Goal: Transaction & Acquisition: Purchase product/service

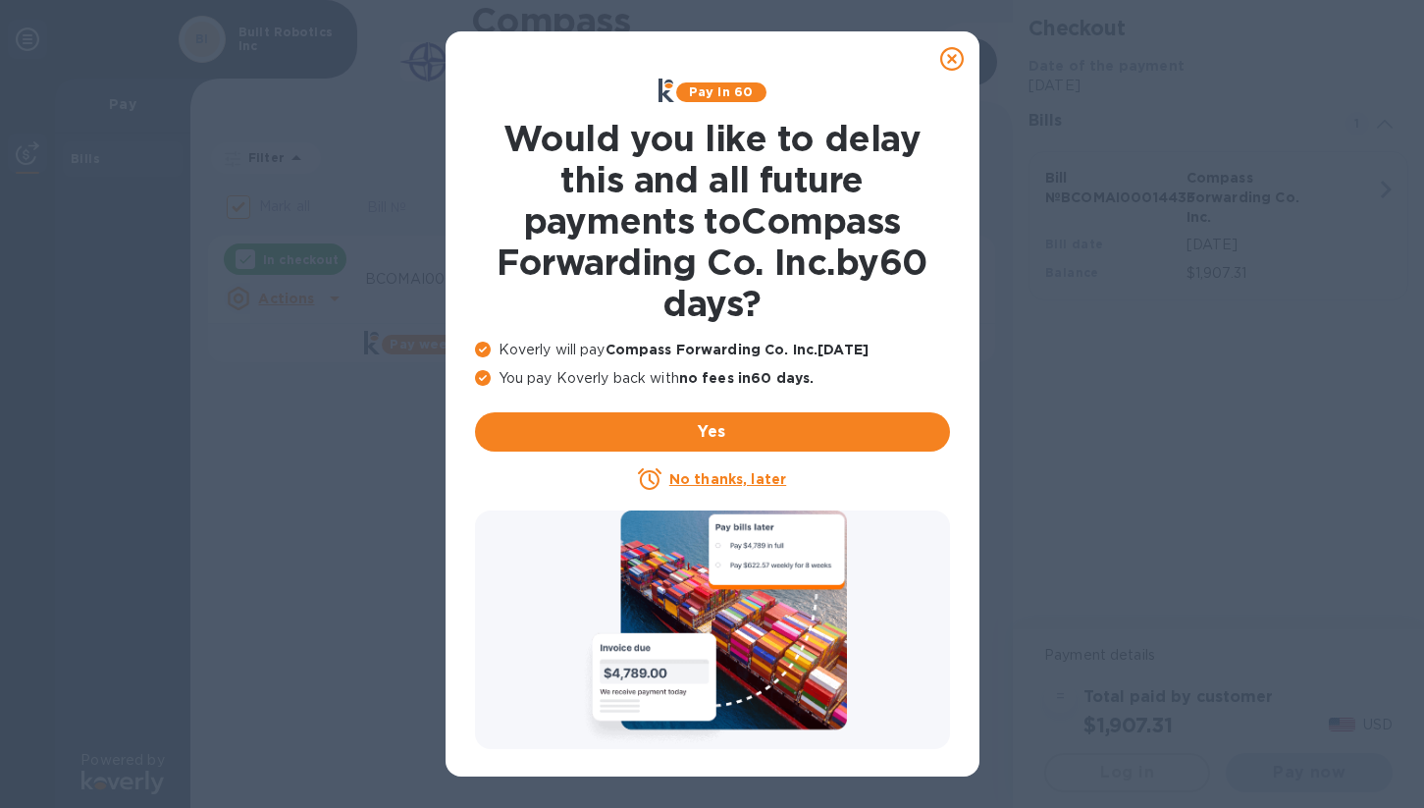
click at [955, 60] on icon at bounding box center [952, 59] width 24 height 24
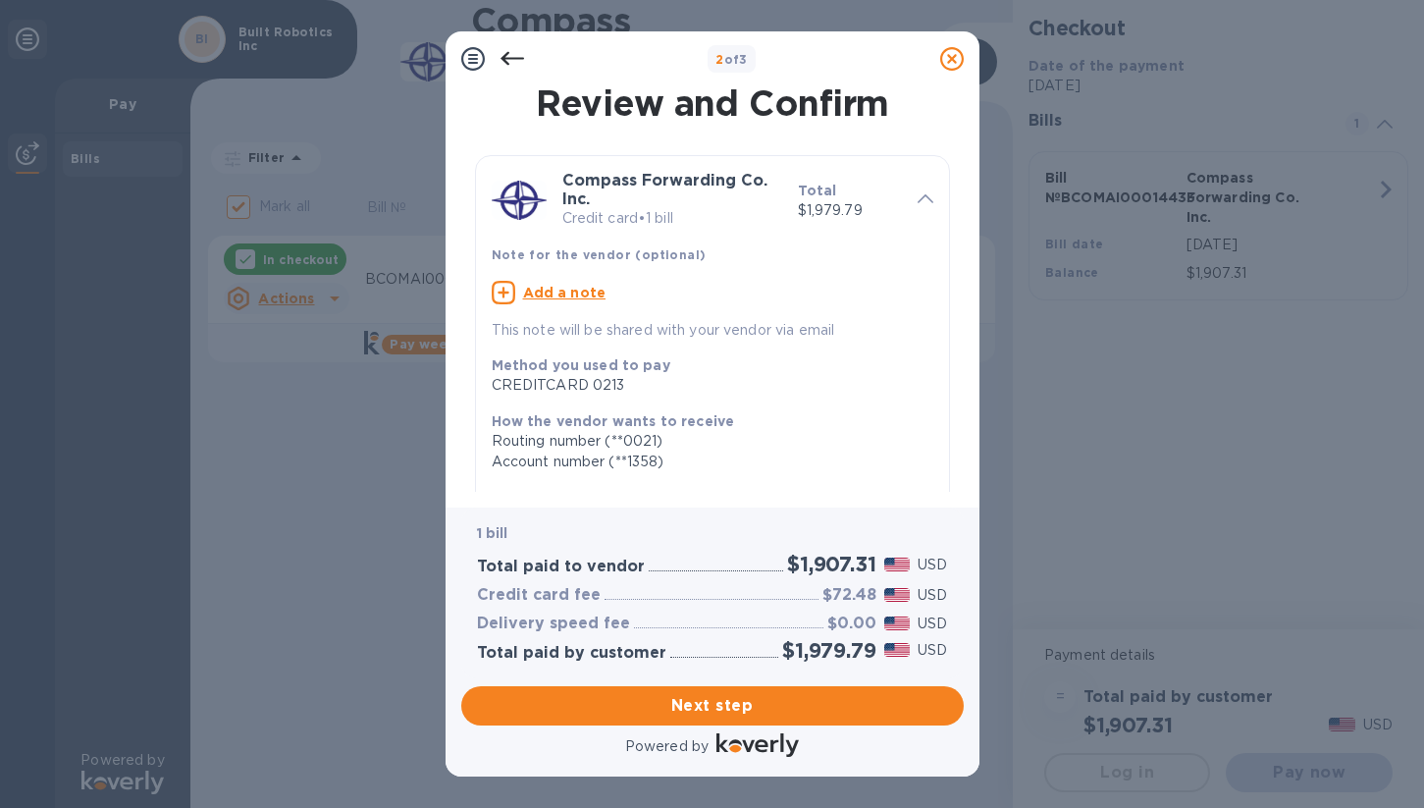
scroll to position [283, 0]
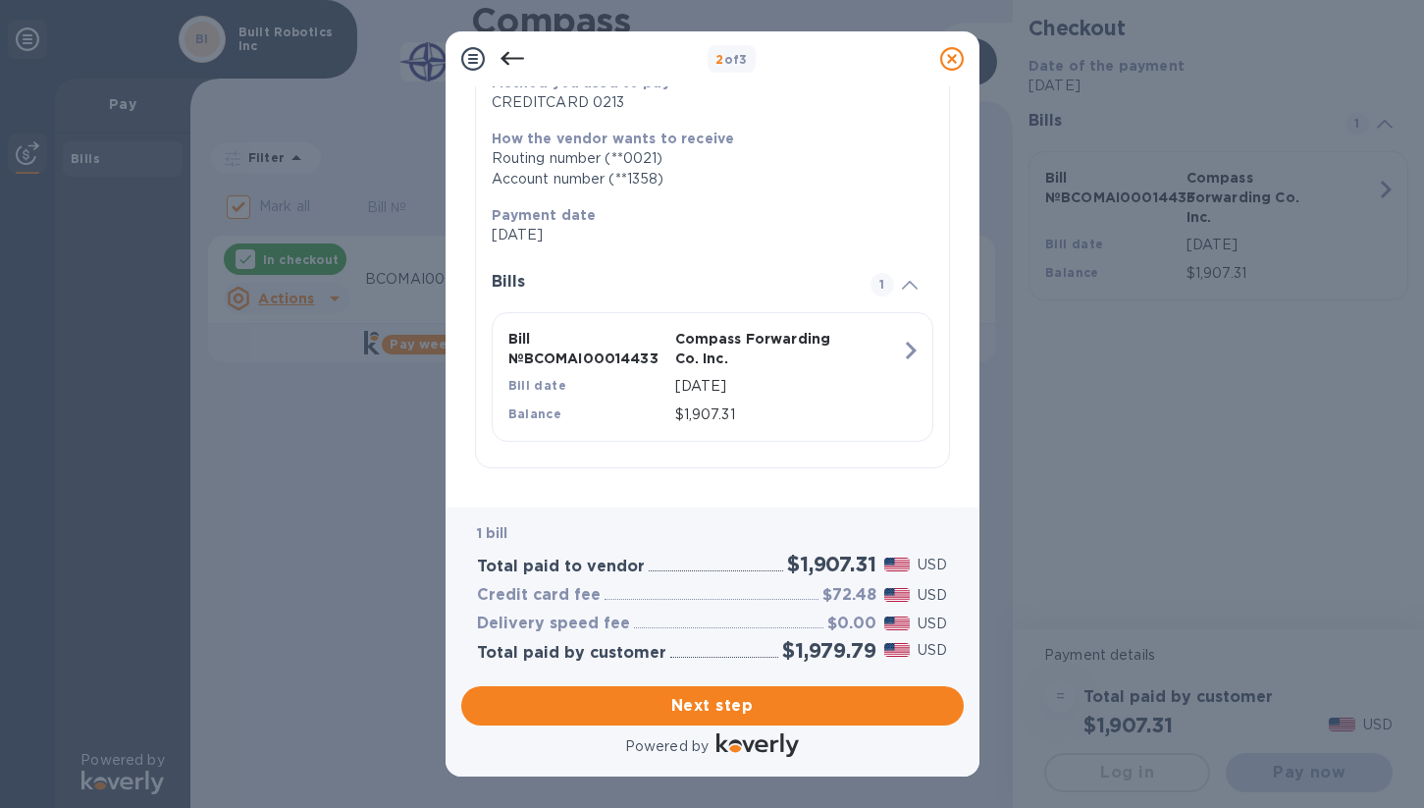
click at [511, 53] on icon at bounding box center [513, 59] width 24 height 24
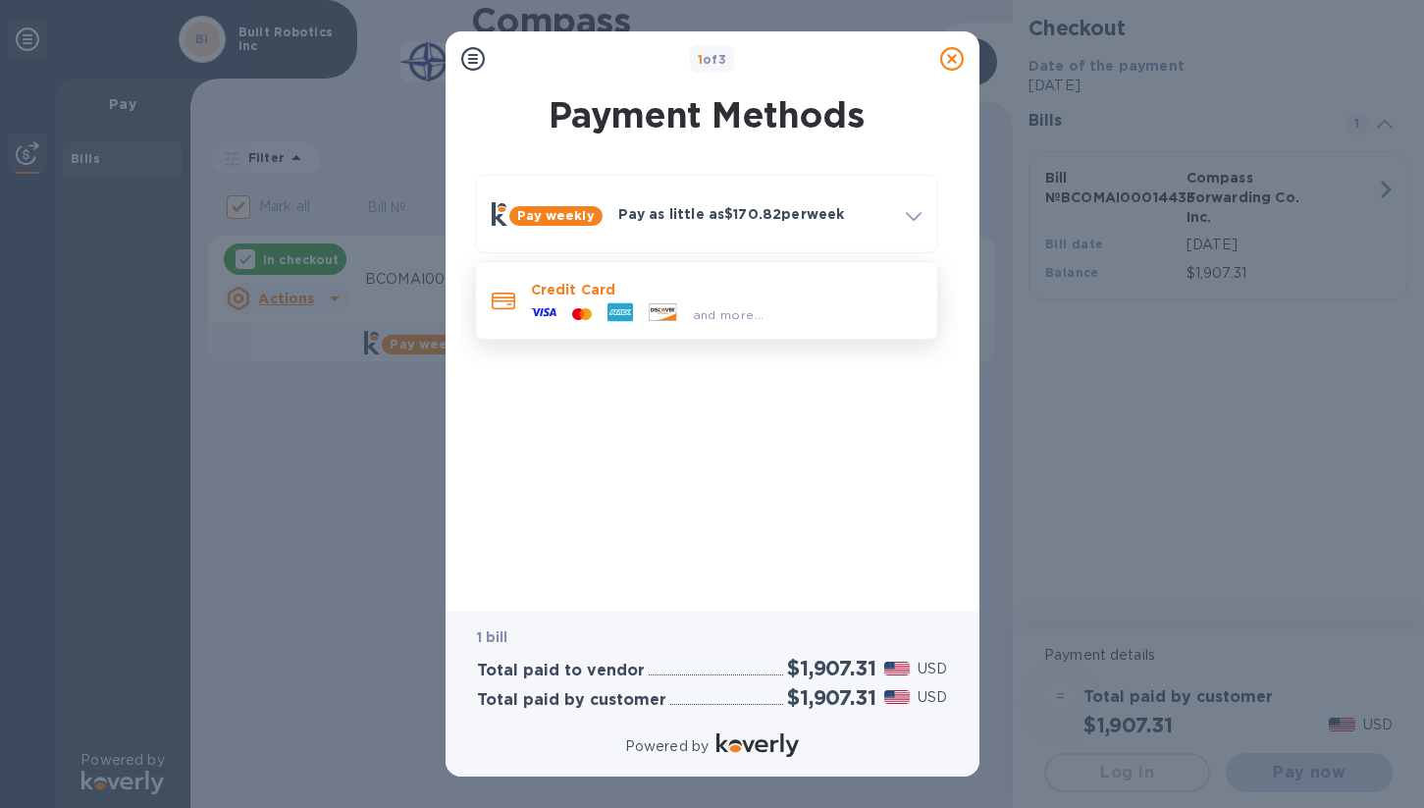
click at [710, 311] on span "and more..." at bounding box center [729, 314] width 72 height 15
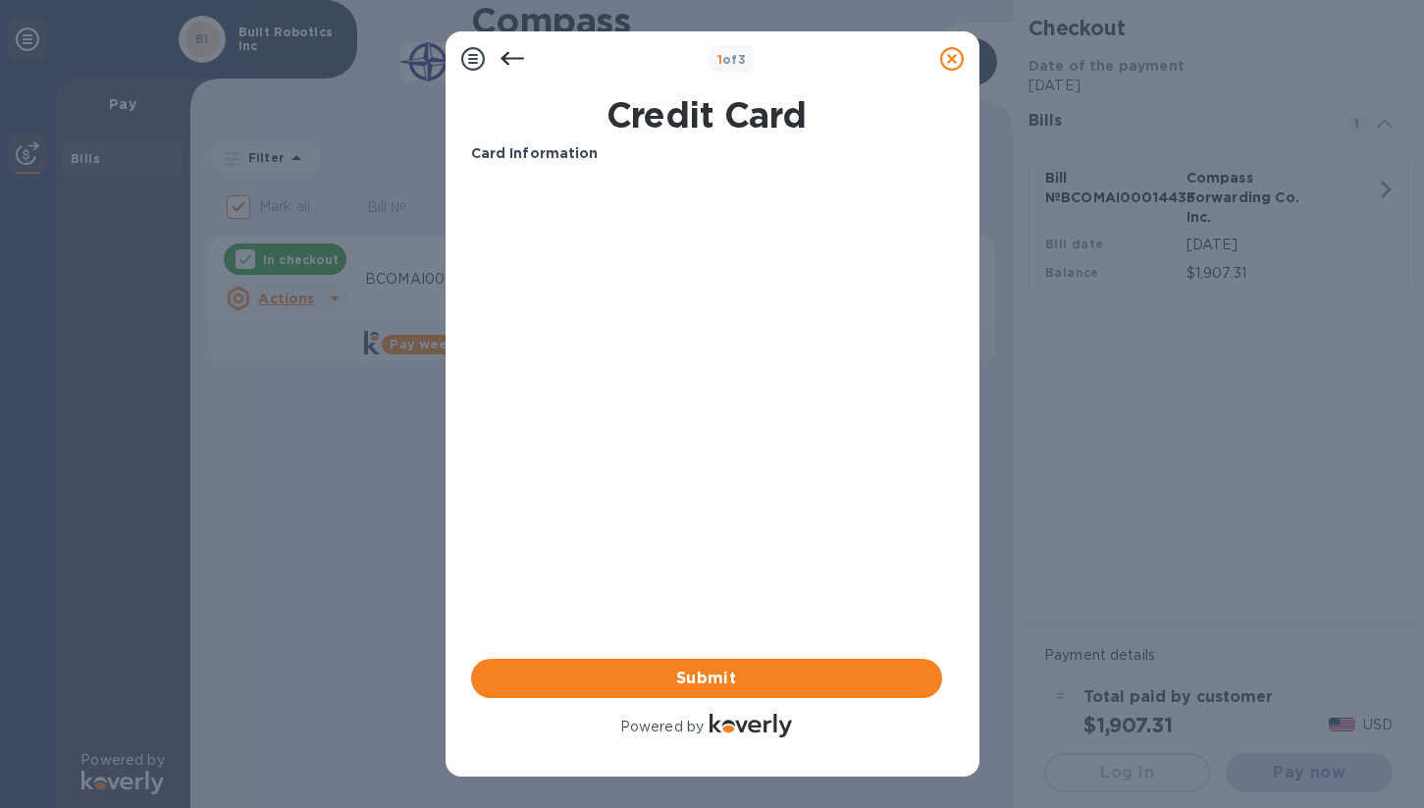
click at [508, 54] on icon at bounding box center [513, 59] width 24 height 24
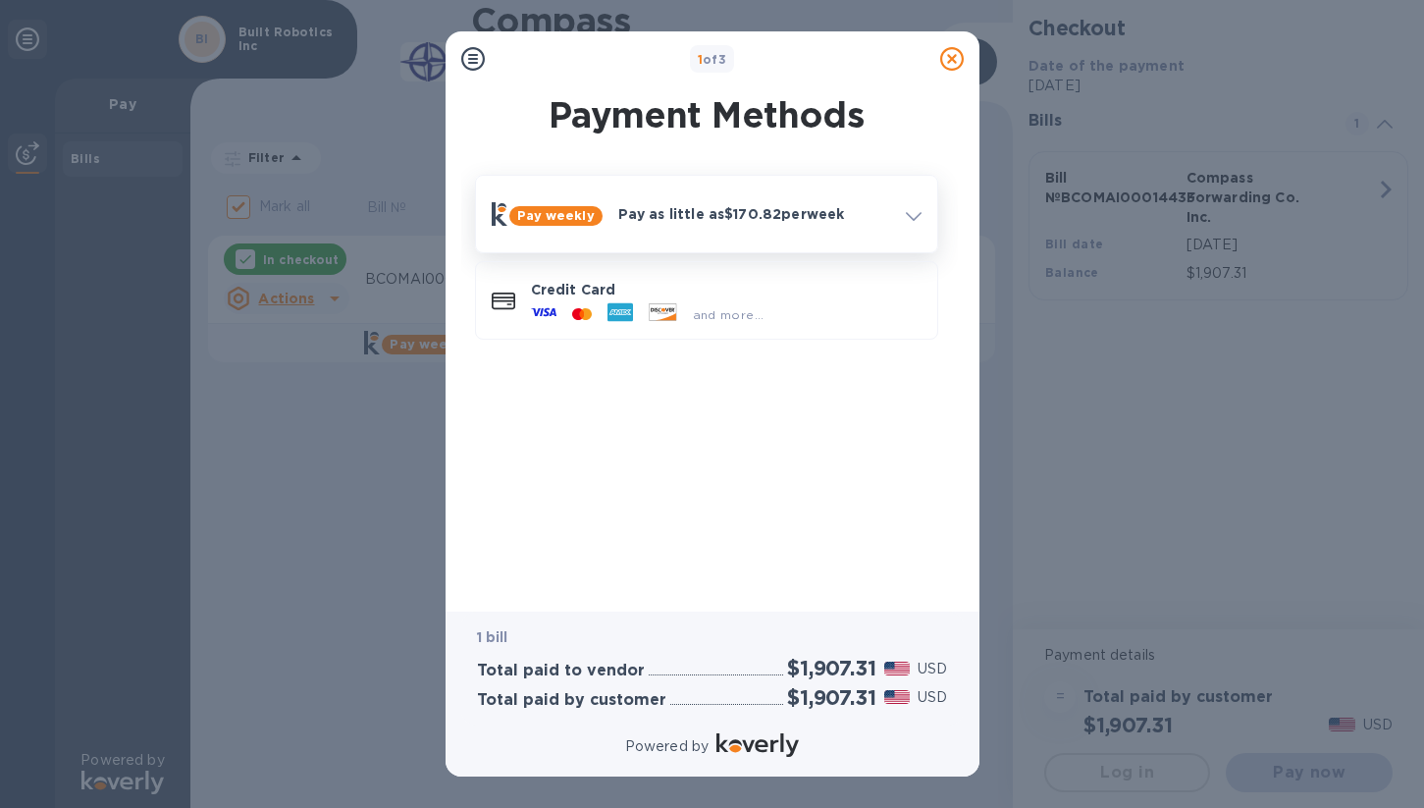
click at [658, 228] on div "Pay as little as $170.82 per week" at bounding box center [754, 213] width 288 height 35
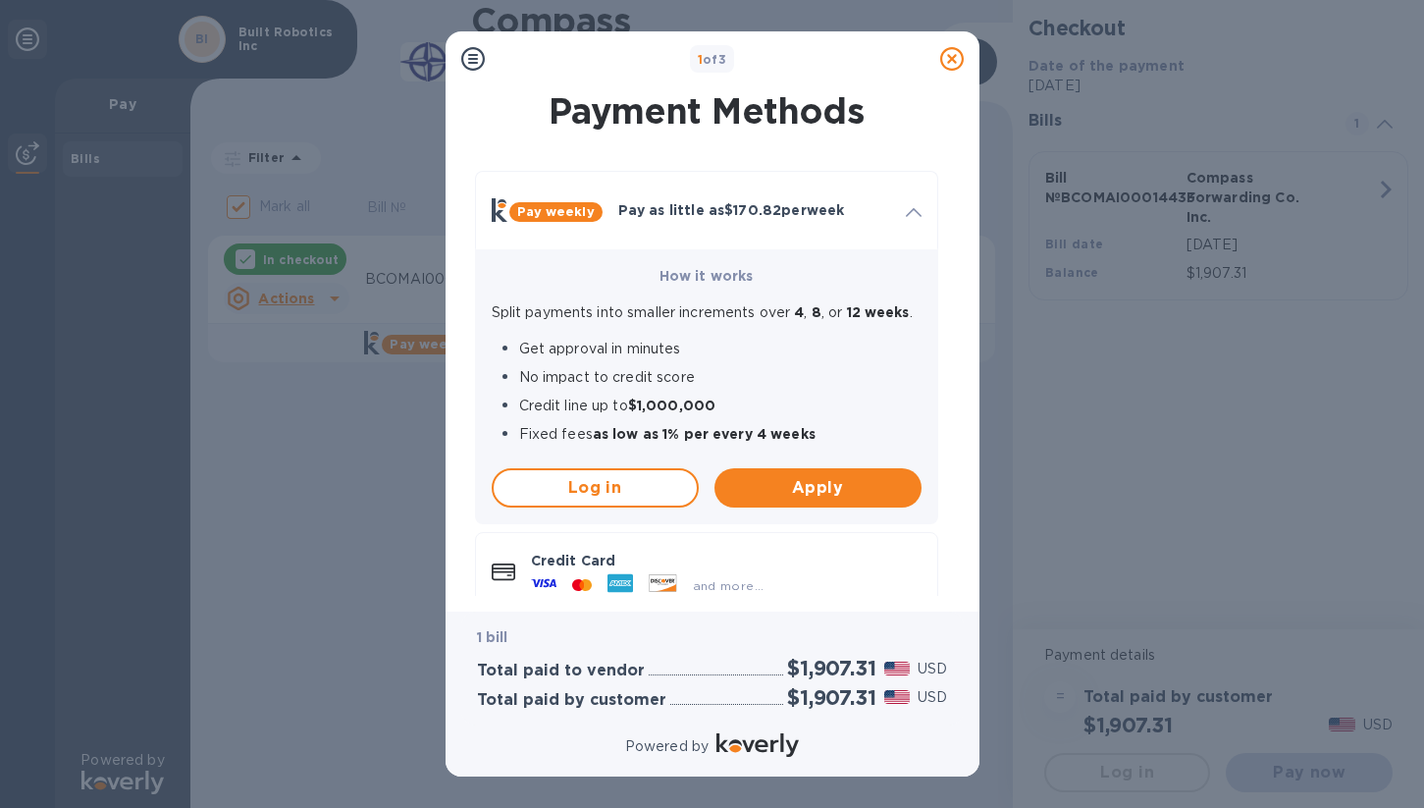
click at [689, 99] on h1 "Payment Methods" at bounding box center [706, 110] width 471 height 41
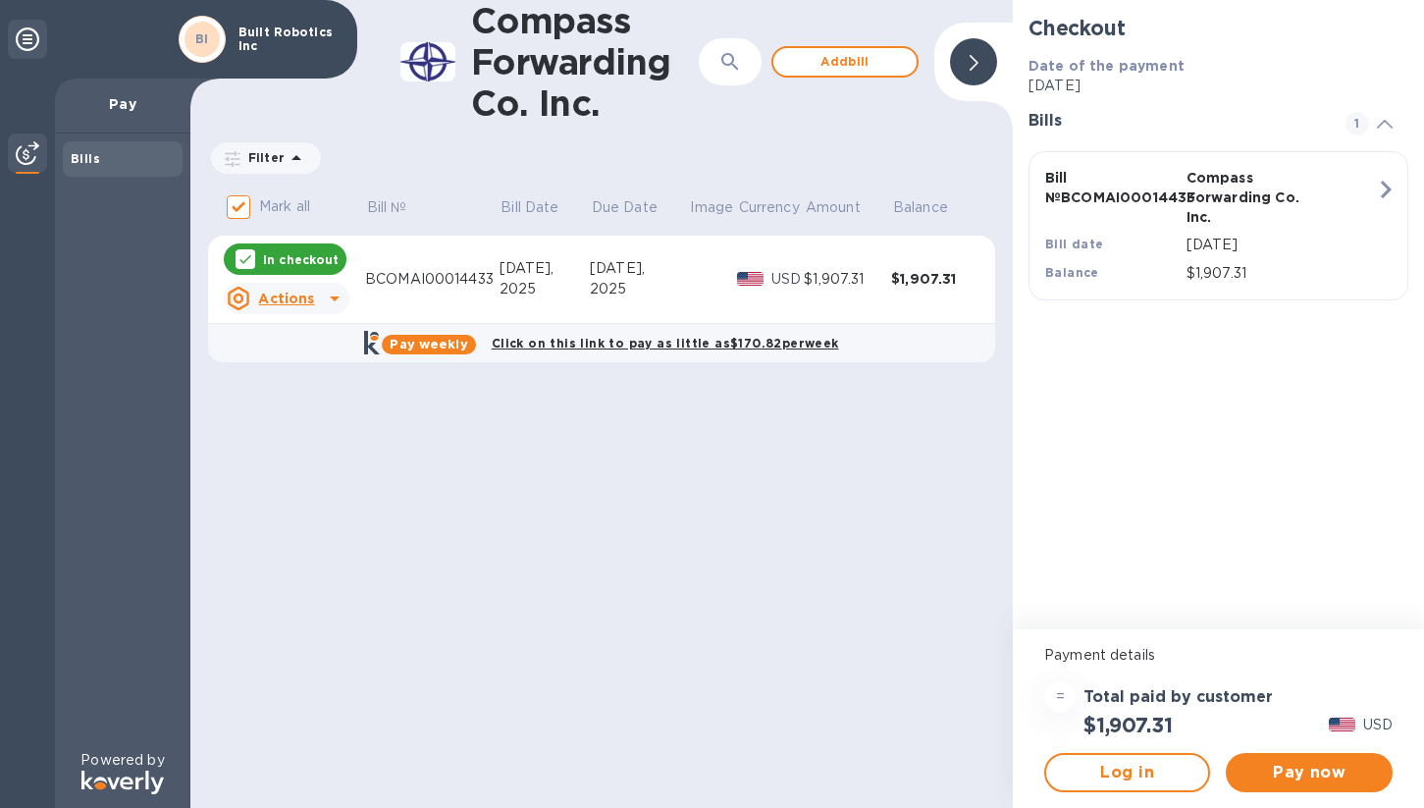
click at [341, 300] on icon at bounding box center [335, 299] width 24 height 24
click at [685, 568] on div at bounding box center [712, 404] width 1424 height 808
click at [1324, 777] on span "Pay now" at bounding box center [1308, 773] width 134 height 24
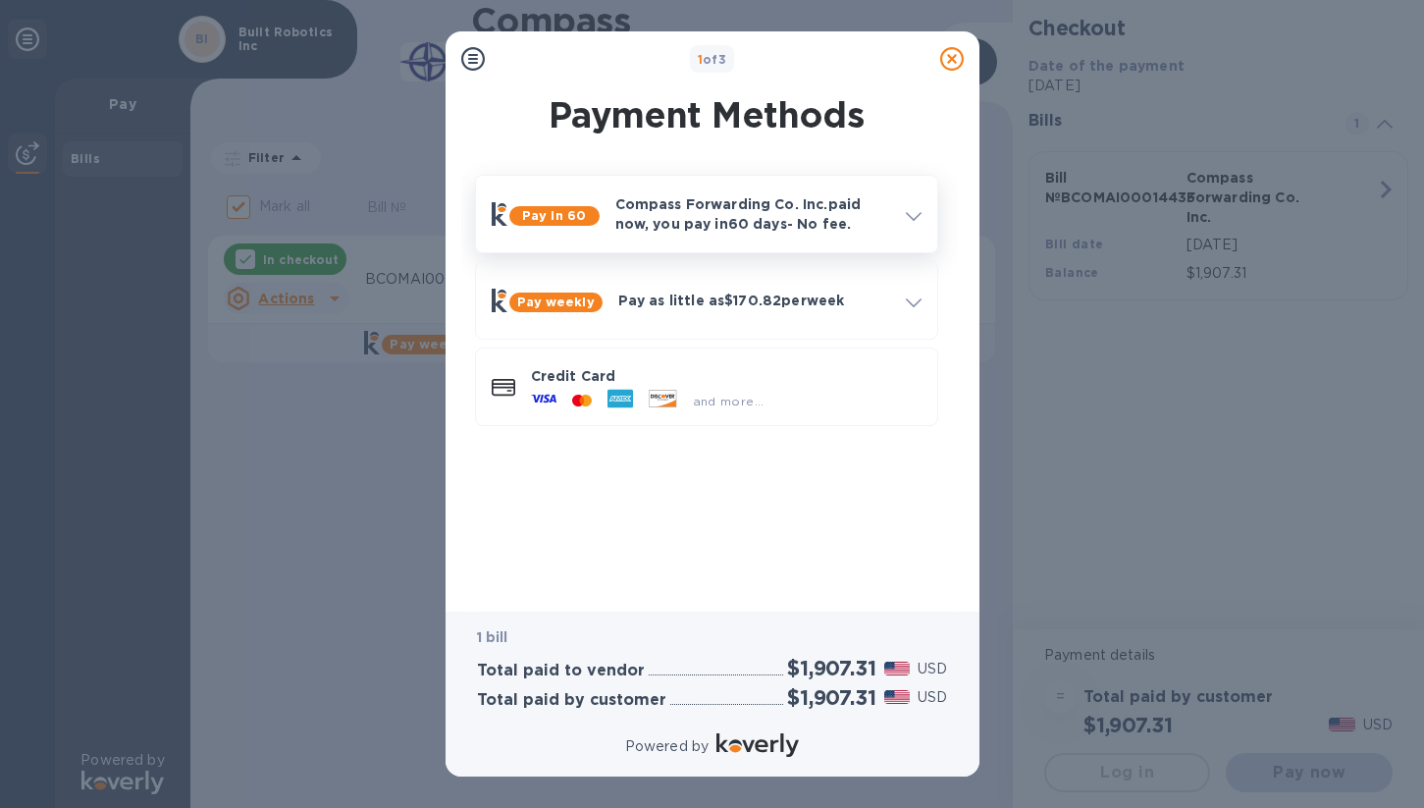
click at [866, 218] on p "Compass Forwarding Co. Inc. paid now, you pay [DATE] - No fee." at bounding box center [752, 213] width 275 height 39
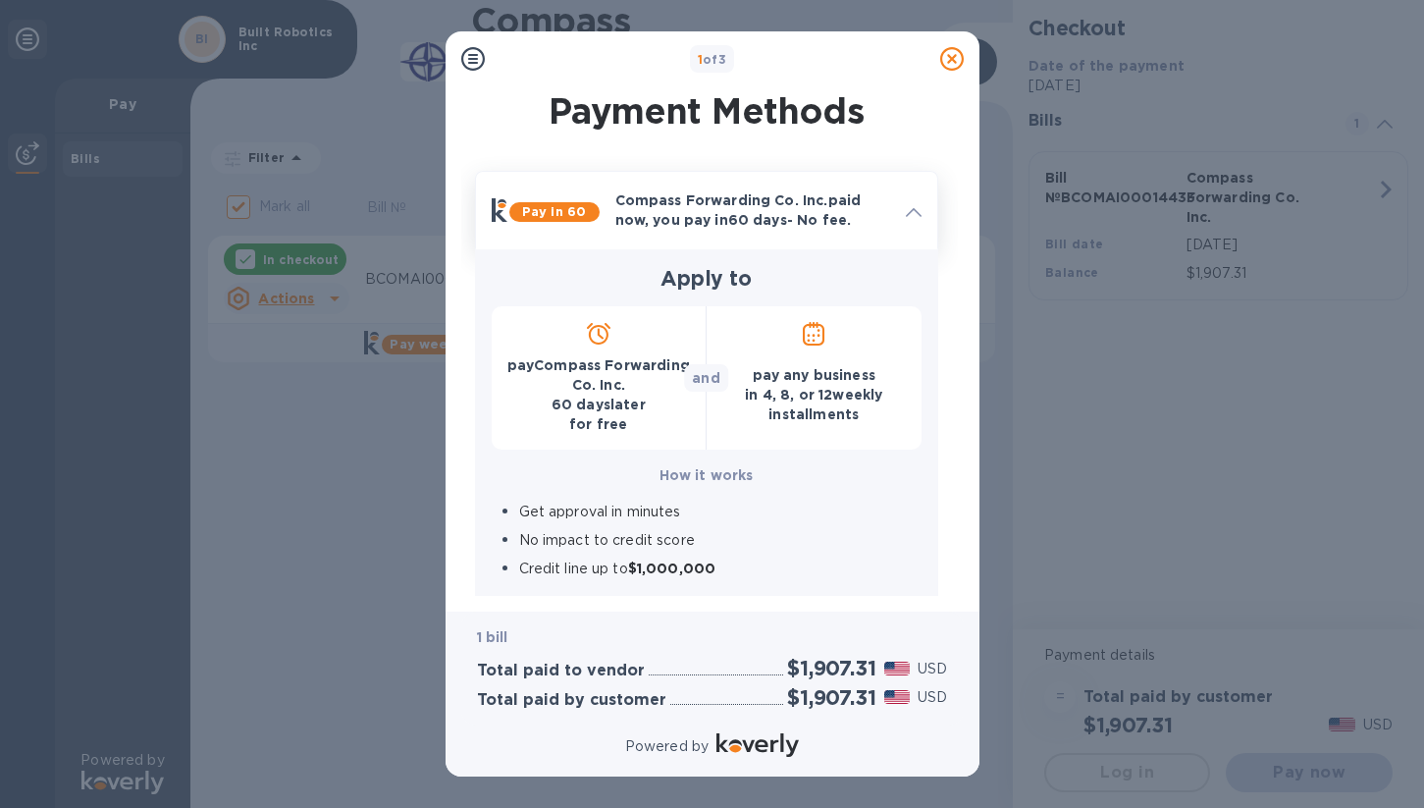
click at [849, 194] on p "Compass Forwarding Co. Inc. paid now, you pay [DATE] - No fee." at bounding box center [752, 209] width 275 height 39
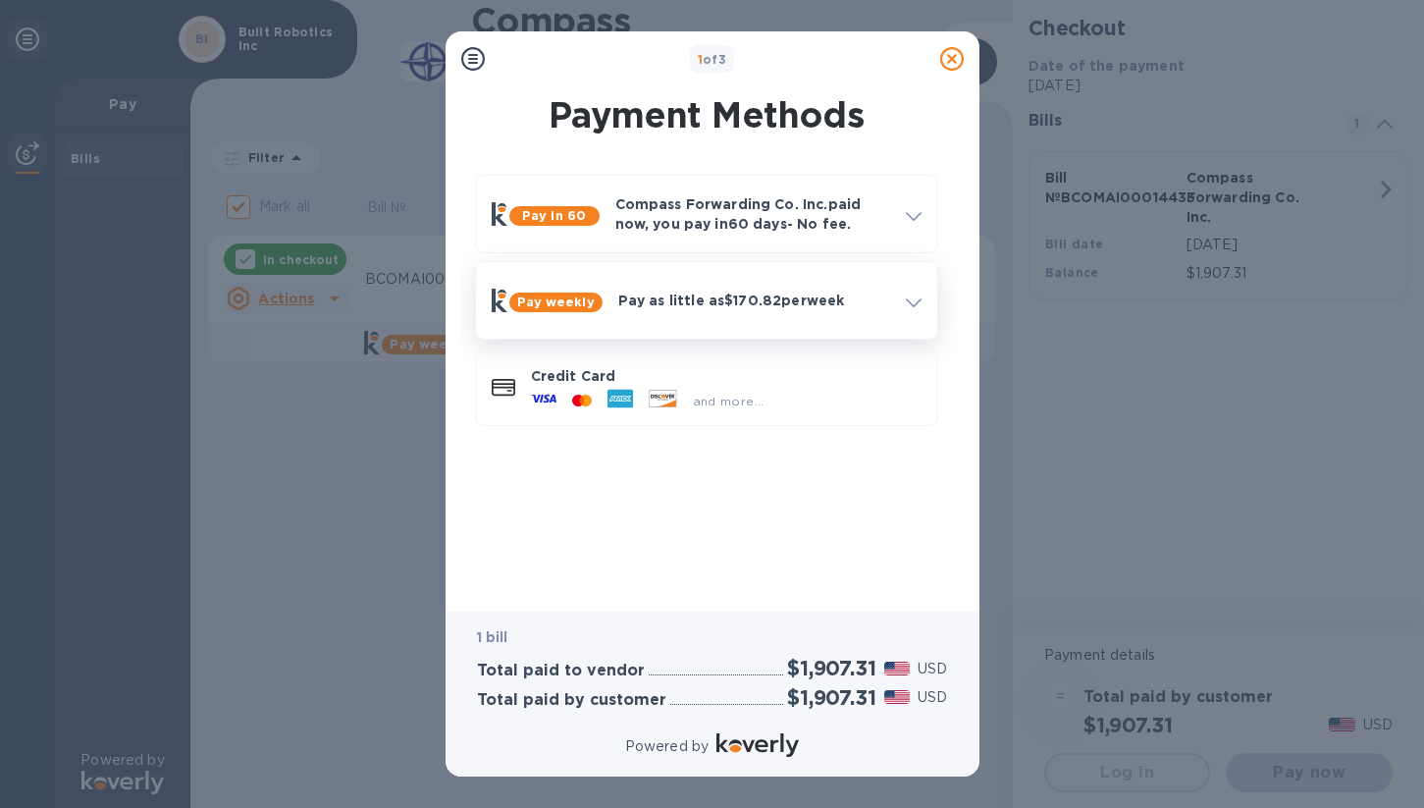
click at [811, 295] on p "Pay as little as $170.82 per week" at bounding box center [754, 300] width 272 height 20
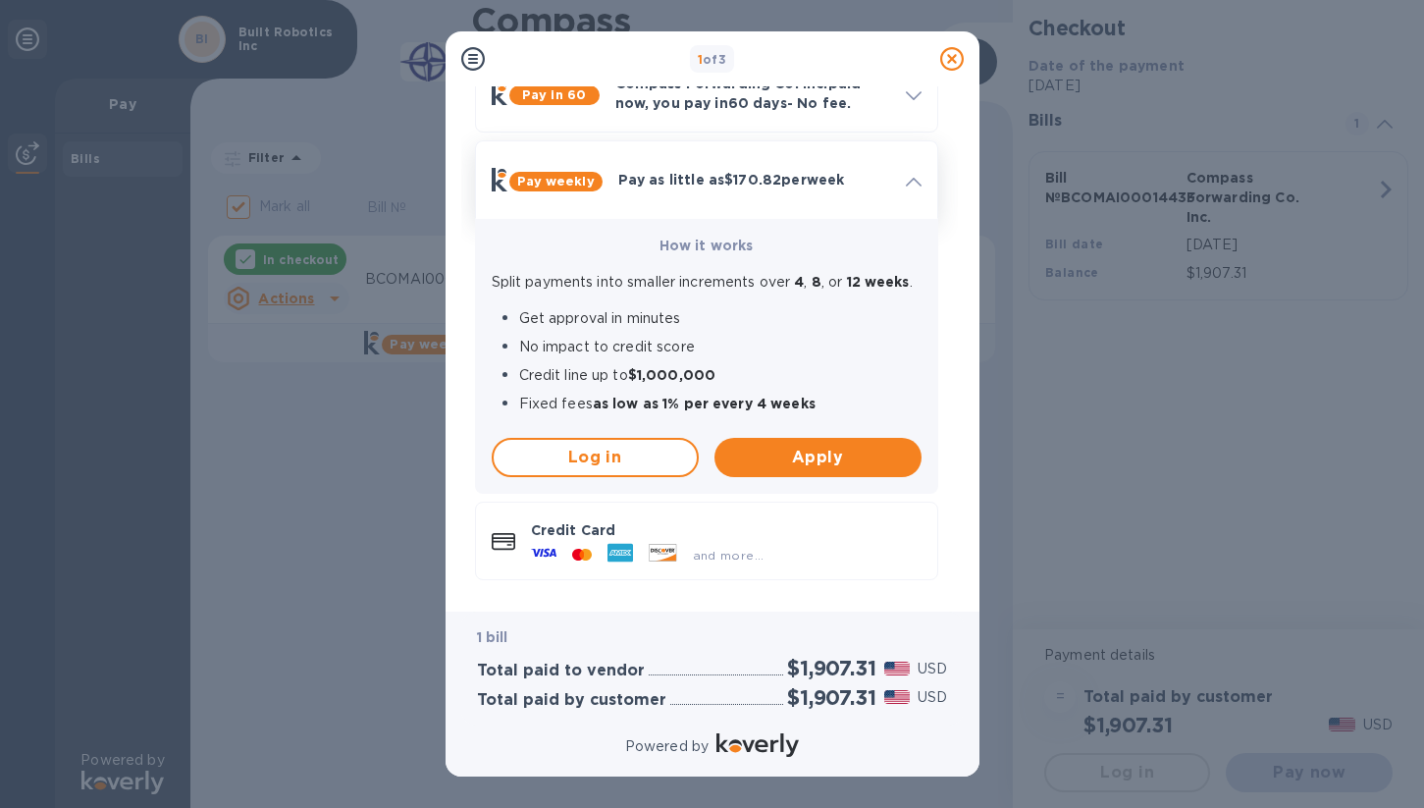
scroll to position [136, 0]
click at [796, 180] on div "Pay weekly Pay as little as $170.82 per week" at bounding box center [707, 179] width 446 height 61
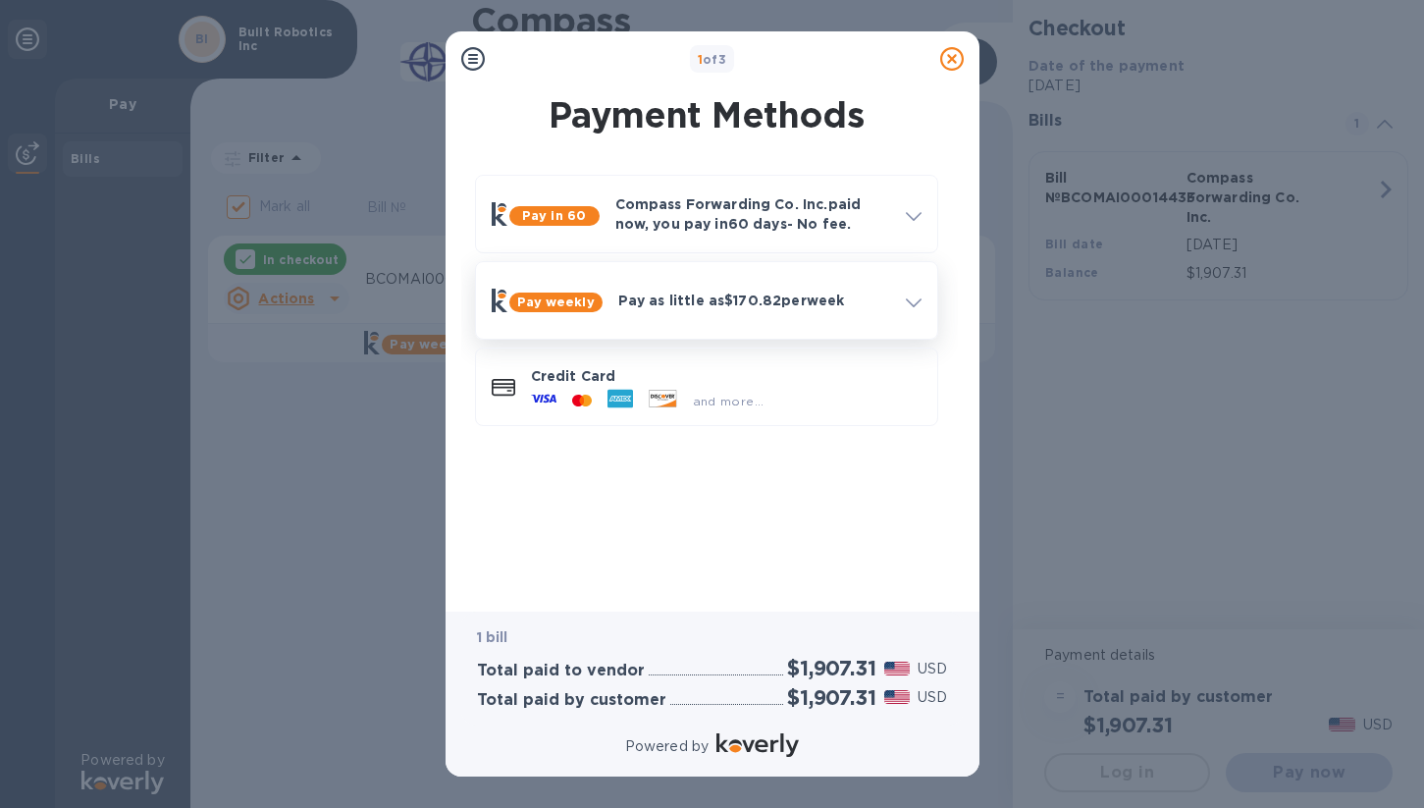
scroll to position [0, 0]
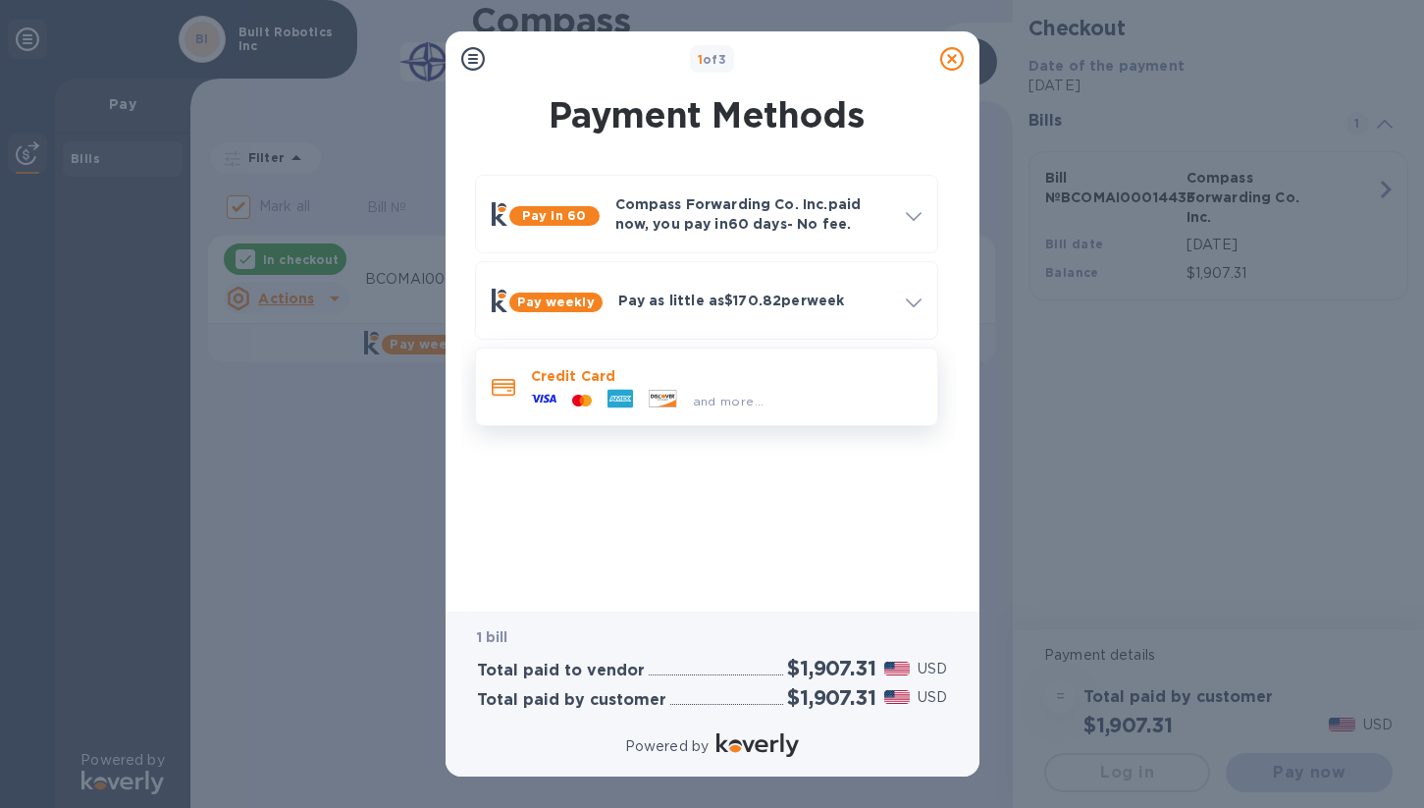
click at [729, 406] on span "and more..." at bounding box center [729, 401] width 72 height 15
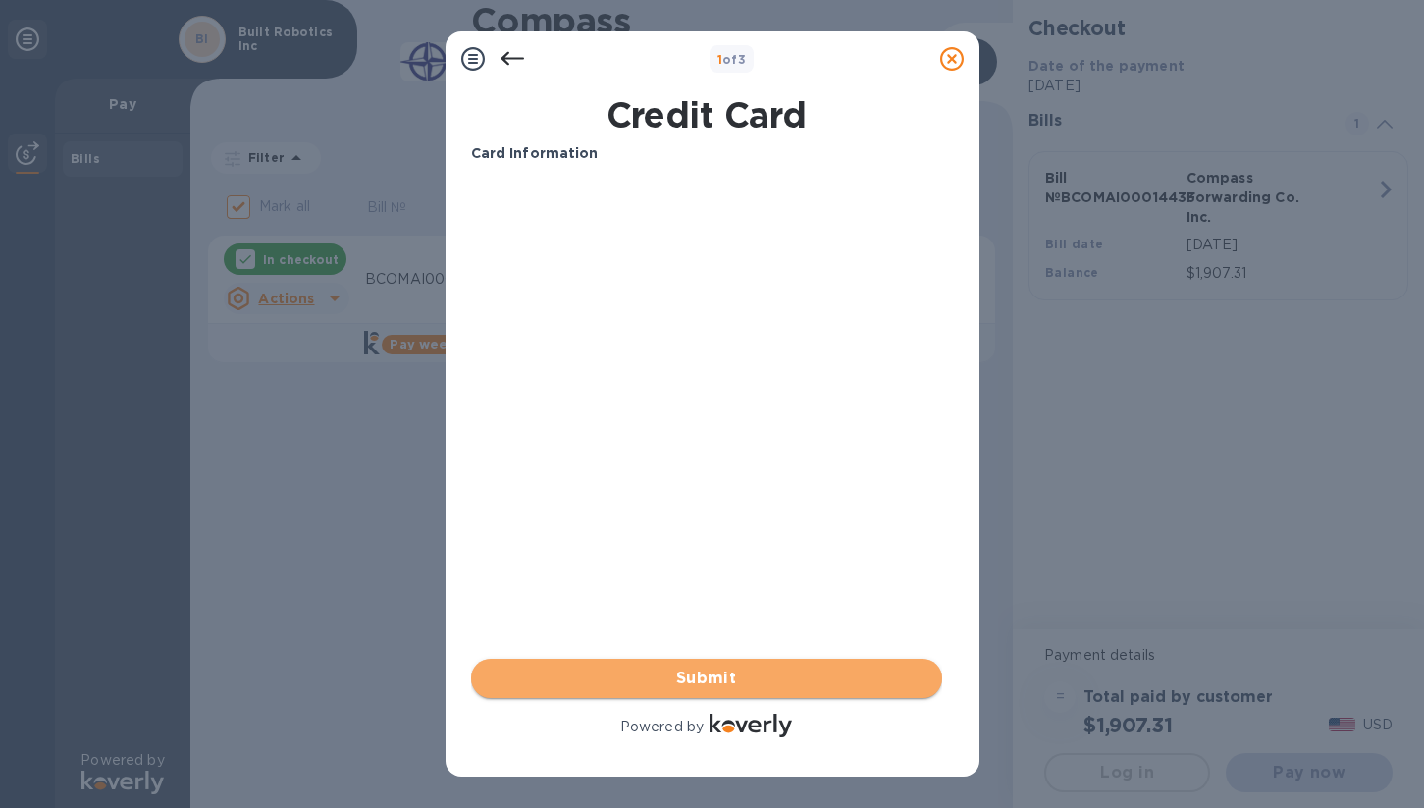
click at [639, 670] on span "Submit" at bounding box center [707, 678] width 440 height 24
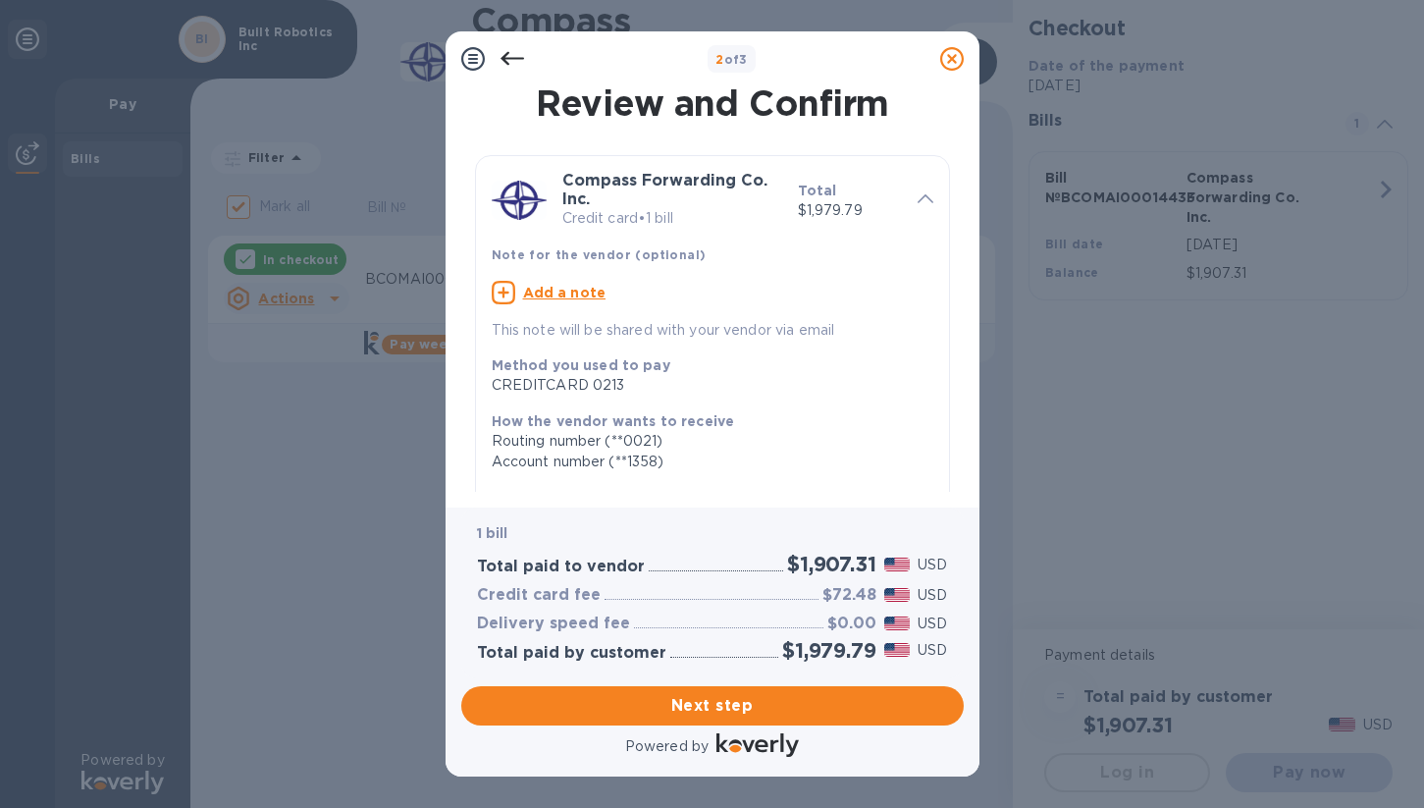
click at [604, 460] on div "Account number (**1358)" at bounding box center [705, 461] width 426 height 21
click at [633, 463] on div "Account number (**1358)" at bounding box center [705, 461] width 426 height 21
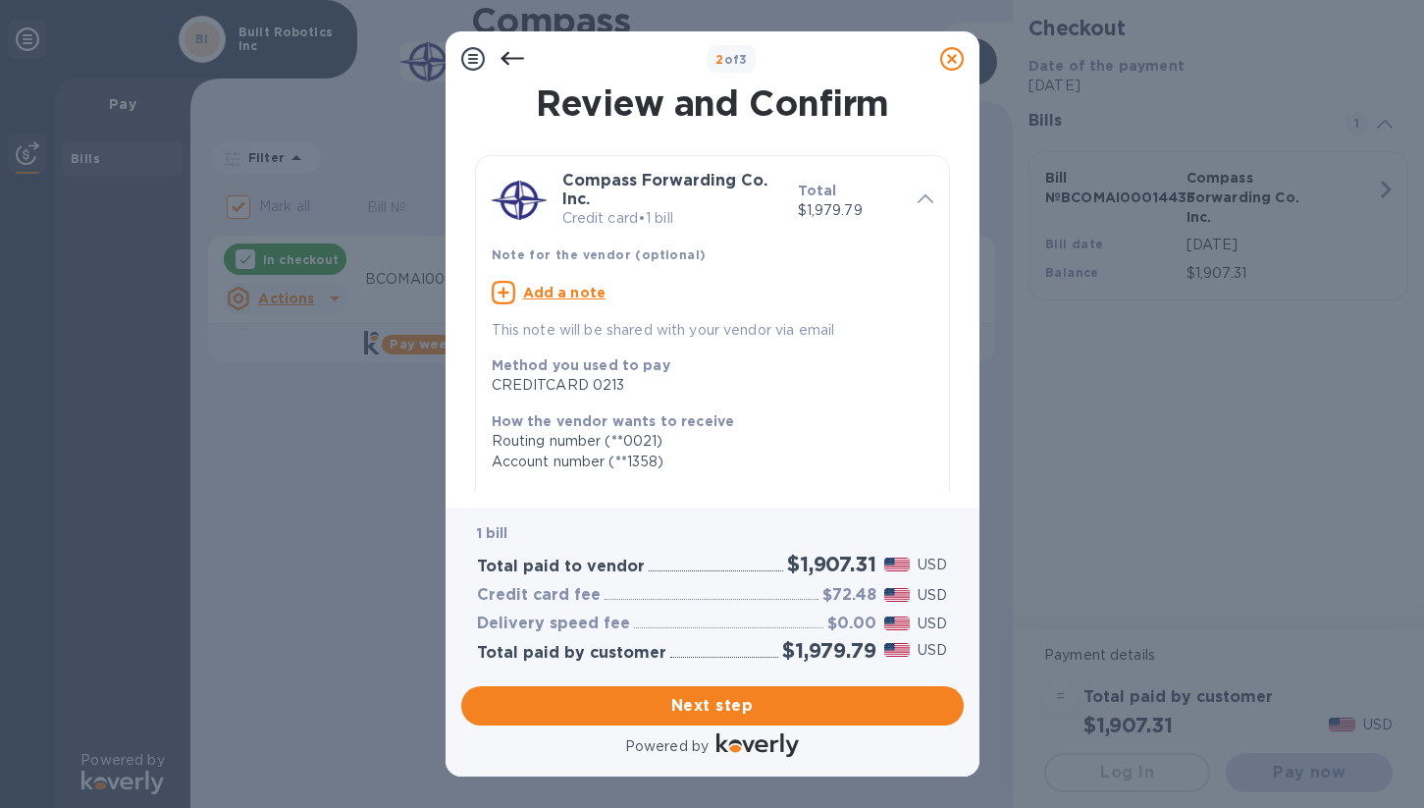
click at [502, 73] on div at bounding box center [512, 58] width 39 height 39
click at [502, 61] on icon at bounding box center [513, 59] width 24 height 24
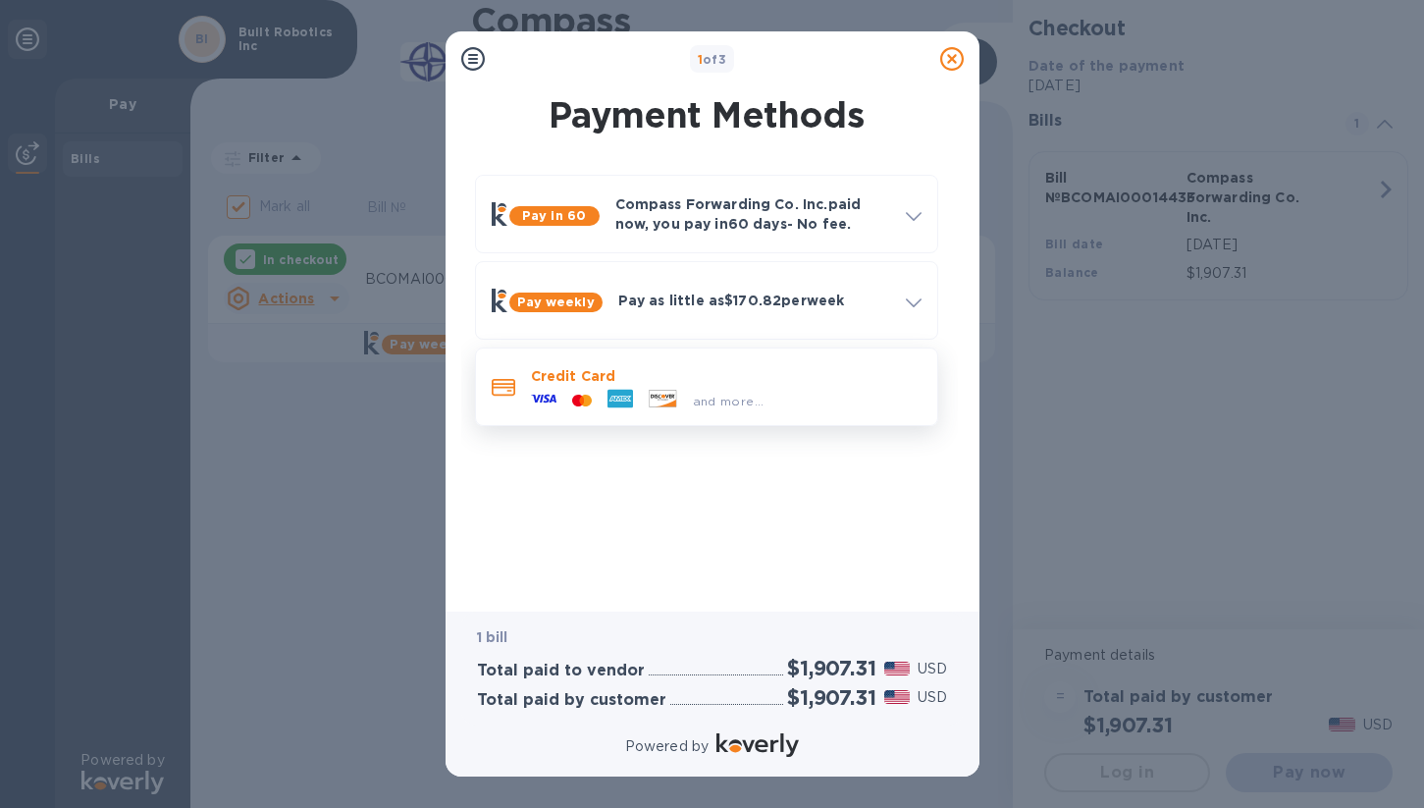
click at [746, 386] on div "and more..." at bounding box center [647, 400] width 249 height 29
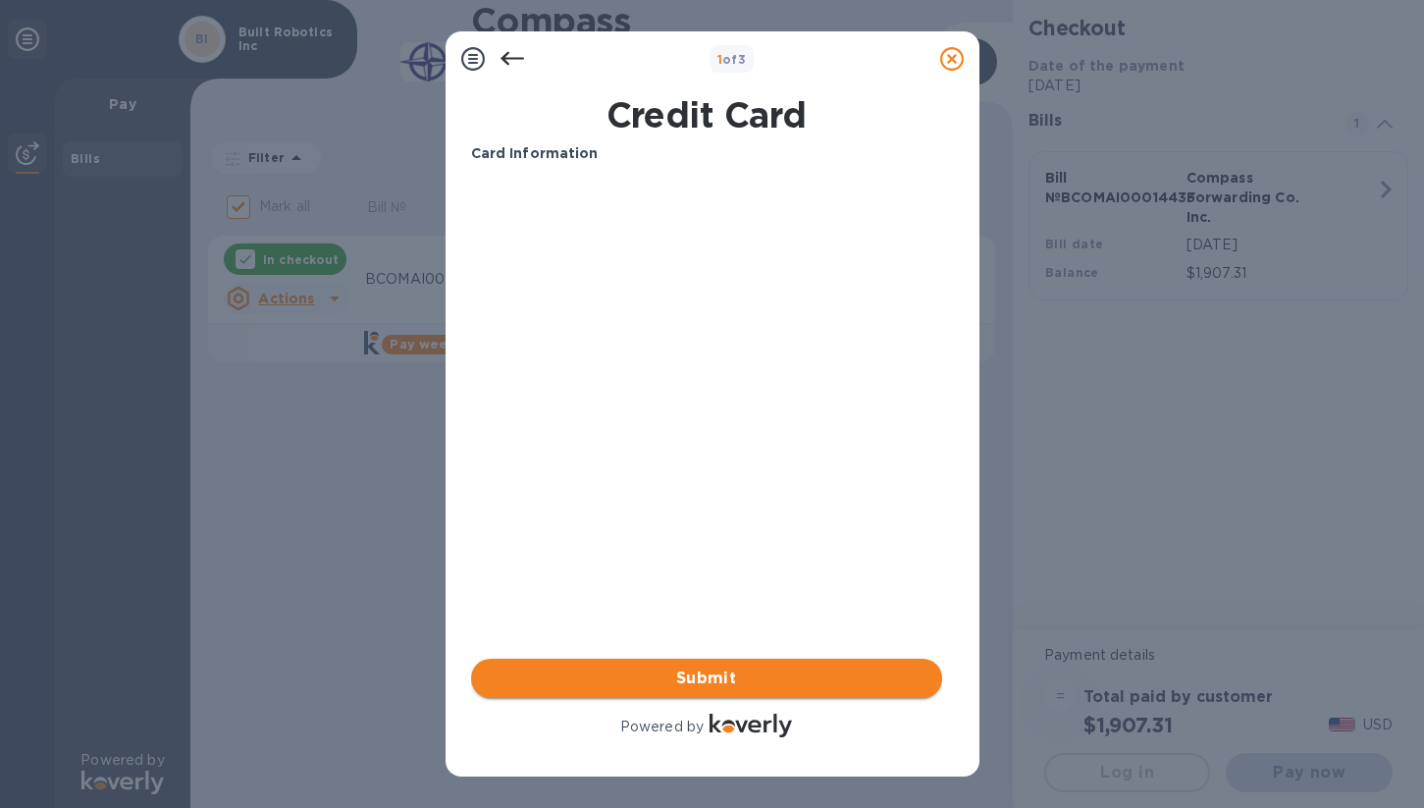
click at [706, 686] on span "Submit" at bounding box center [707, 678] width 440 height 24
